Goal: Task Accomplishment & Management: Complete application form

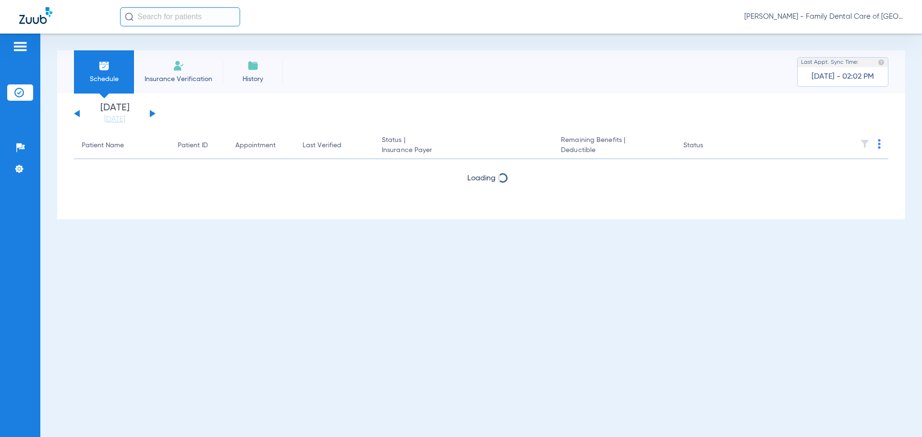
click at [166, 63] on li "Insurance Verification" at bounding box center [178, 71] width 89 height 43
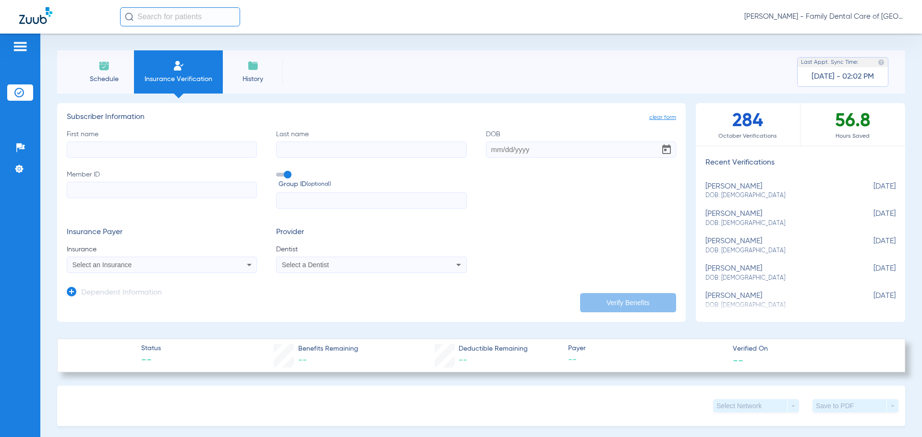
click at [87, 145] on input "First name" at bounding box center [162, 150] width 190 height 16
type input "Grant"
type input "[PERSON_NAME]"
click at [487, 150] on input "DOB Required" at bounding box center [581, 150] width 190 height 16
type input "[DATE]"
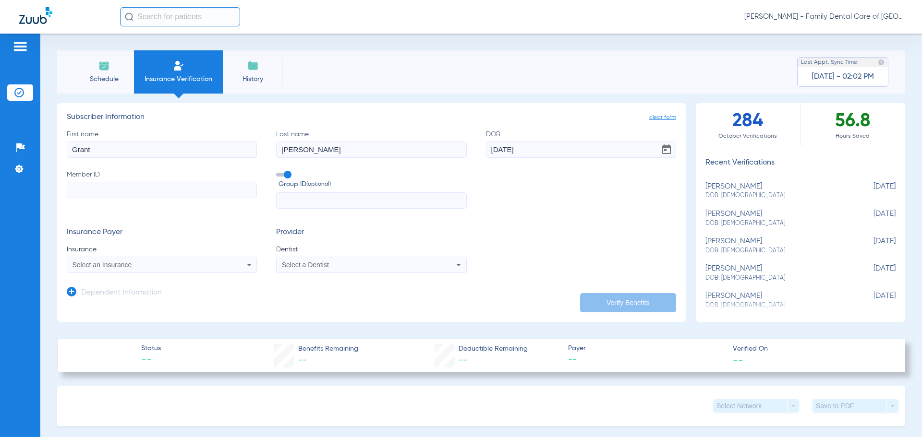
click at [567, 204] on div "First name [PERSON_NAME] Last name [PERSON_NAME] DOB [DEMOGRAPHIC_DATA] Member …" at bounding box center [371, 170] width 609 height 80
click at [154, 192] on input "Member ID" at bounding box center [162, 190] width 190 height 16
click at [87, 195] on input "Member ID Required" at bounding box center [162, 190] width 190 height 16
type input "126910358-01"
click at [338, 197] on input "text" at bounding box center [371, 201] width 190 height 16
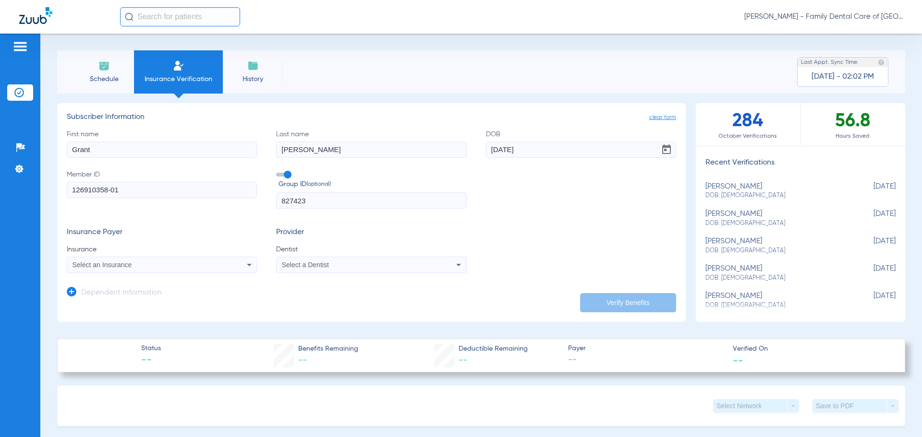
type input "827423"
click at [195, 263] on div "Select an Insurance" at bounding box center [144, 265] width 144 height 7
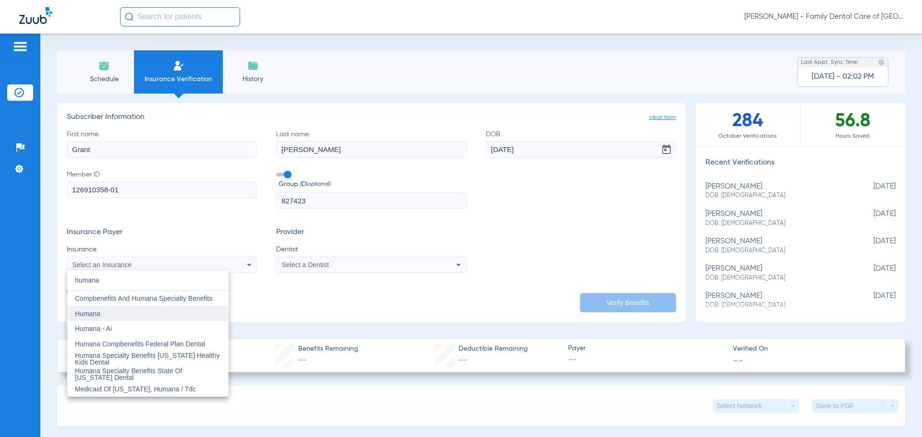
type input "humana"
click at [111, 317] on mat-option "Humana" at bounding box center [147, 313] width 161 height 15
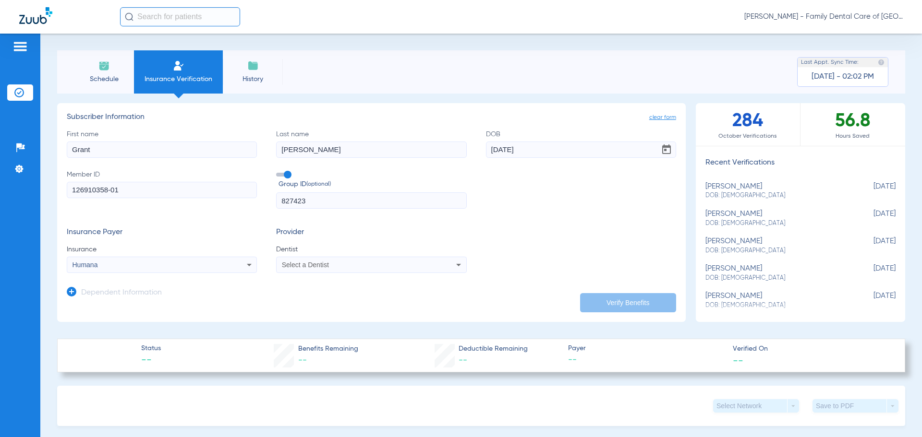
click at [324, 268] on span "Select a Dentist" at bounding box center [305, 265] width 47 height 8
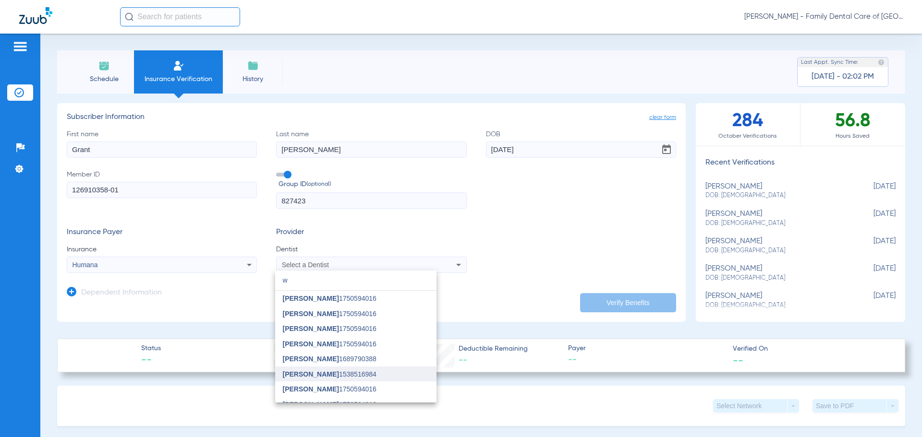
type input "w"
click at [310, 375] on span "[PERSON_NAME]" at bounding box center [311, 375] width 56 height 8
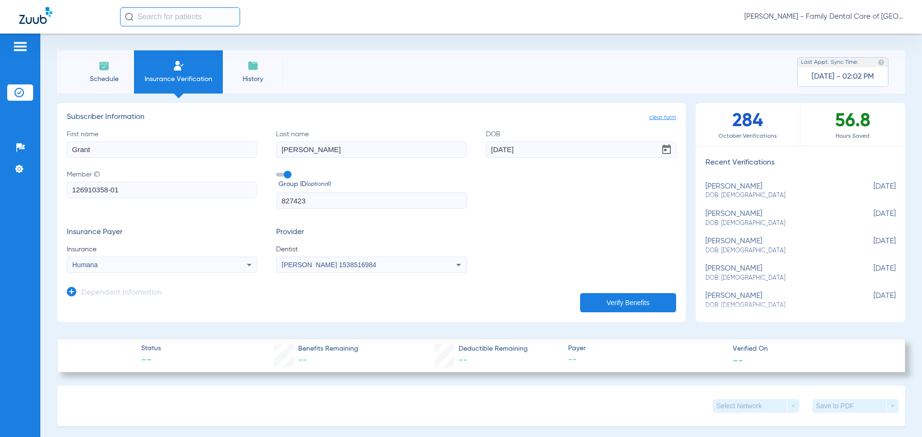
click at [599, 305] on button "Verify Benefits" at bounding box center [628, 302] width 96 height 19
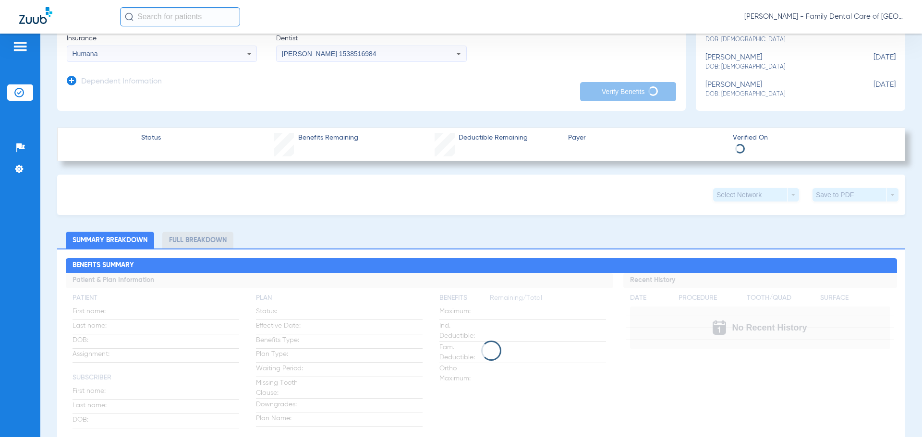
scroll to position [240, 0]
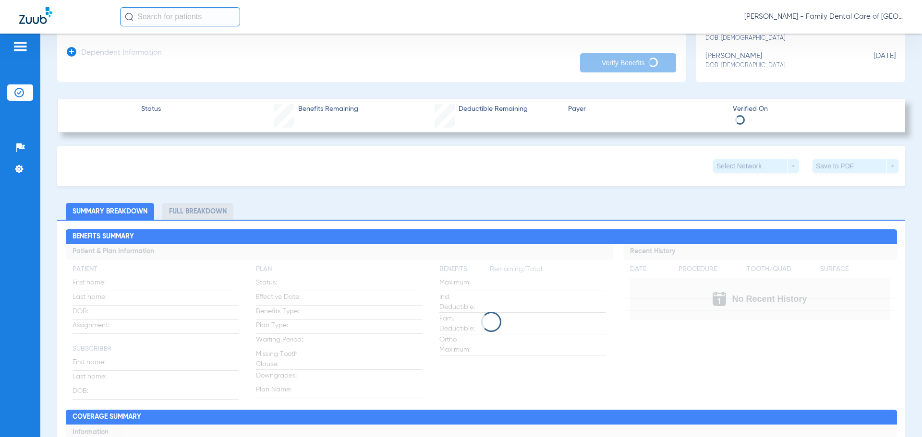
type input "Grant"
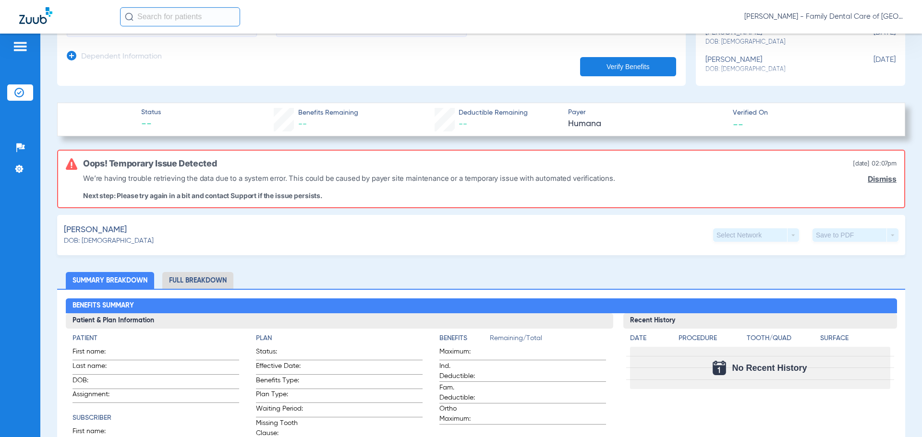
scroll to position [144, 0]
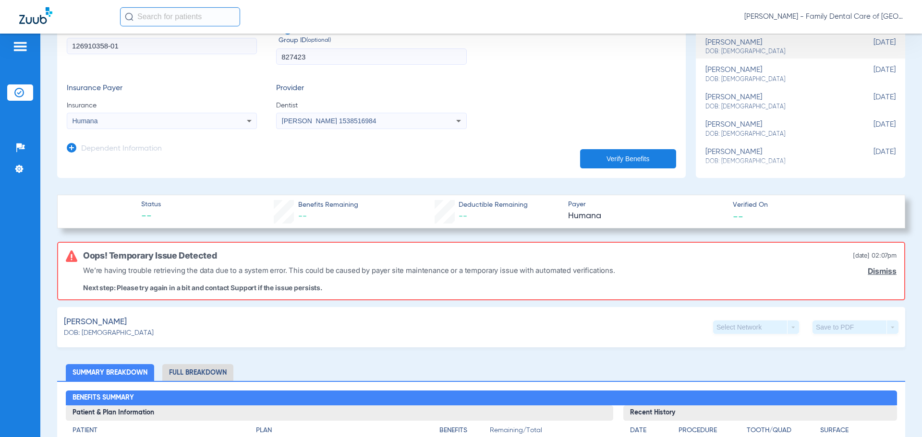
drag, startPoint x: 604, startPoint y: 162, endPoint x: 601, endPoint y: 181, distance: 19.6
click at [604, 162] on button "Verify Benefits" at bounding box center [628, 158] width 96 height 19
